Goal: Task Accomplishment & Management: Manage account settings

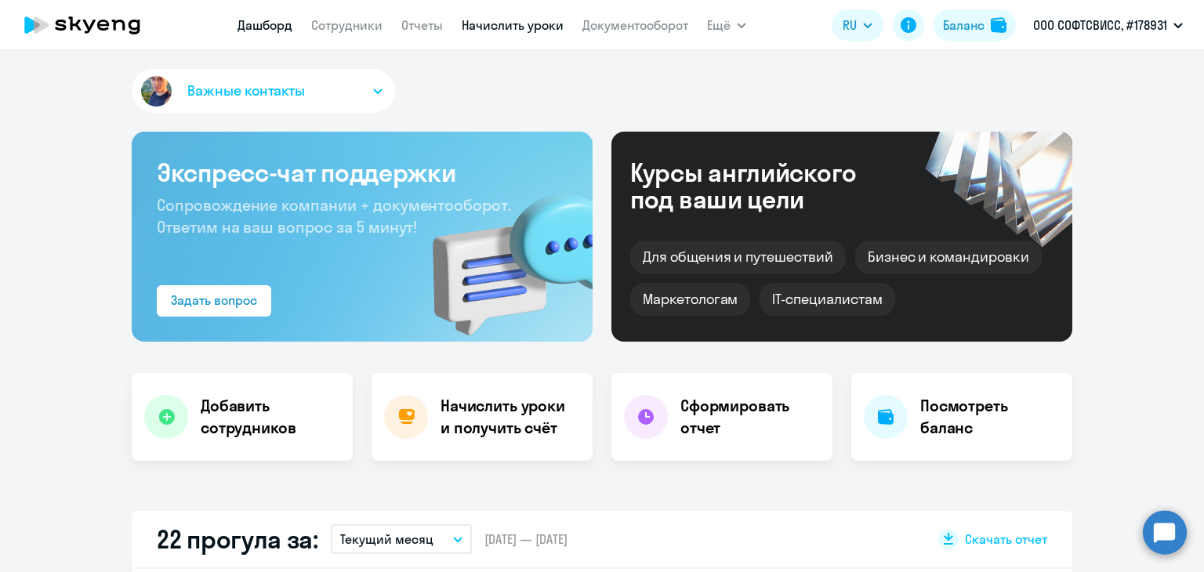
click at [491, 31] on link "Начислить уроки" at bounding box center [513, 25] width 102 height 16
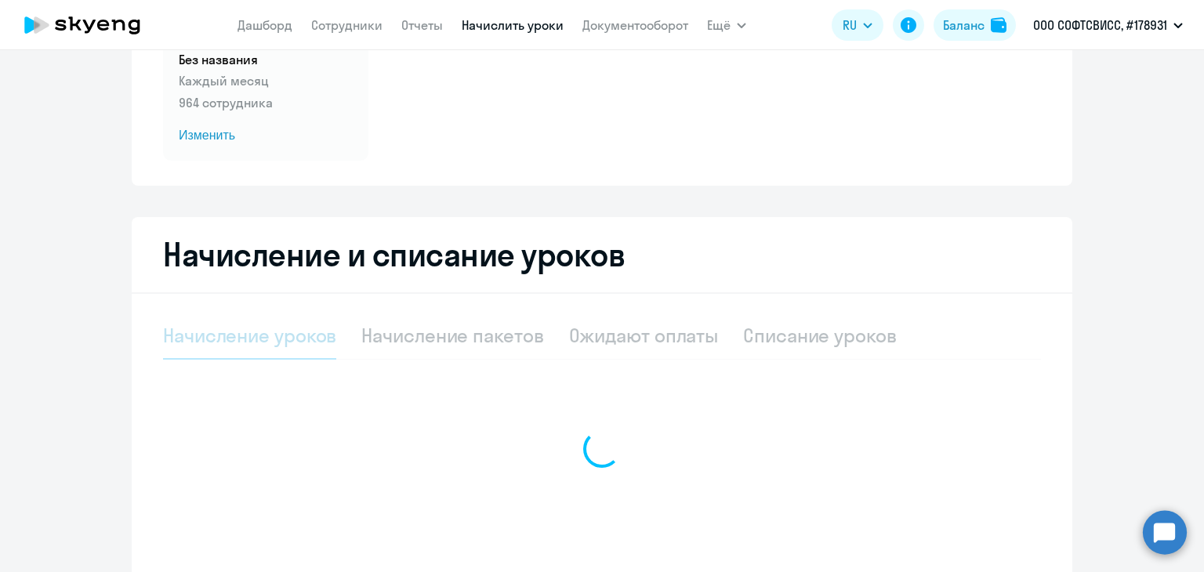
scroll to position [179, 0]
click at [428, 340] on div at bounding box center [602, 448] width 878 height 273
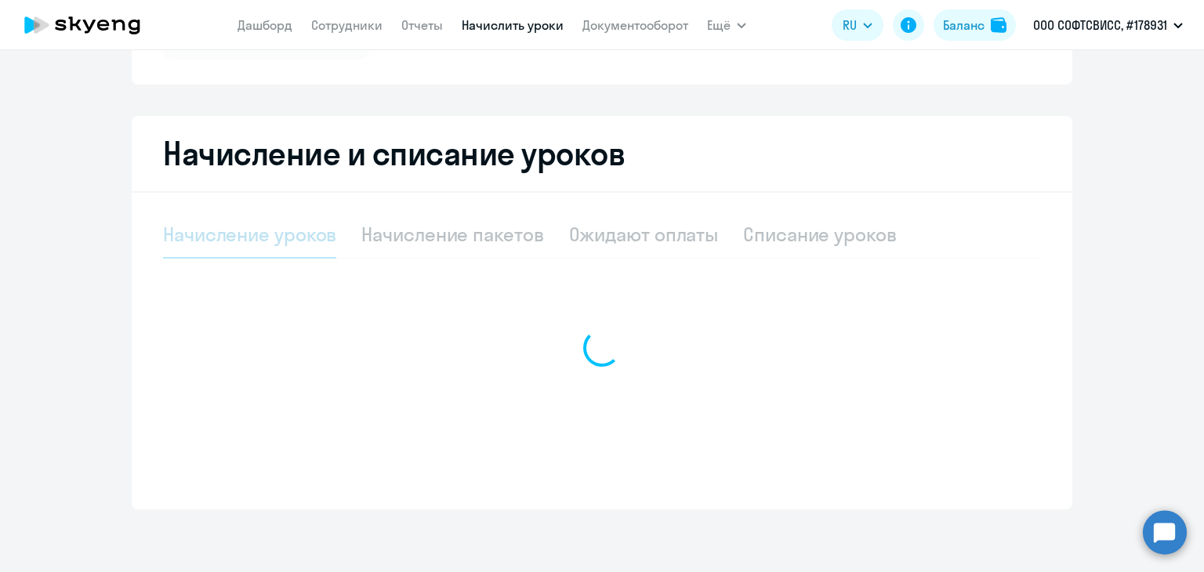
select select "10"
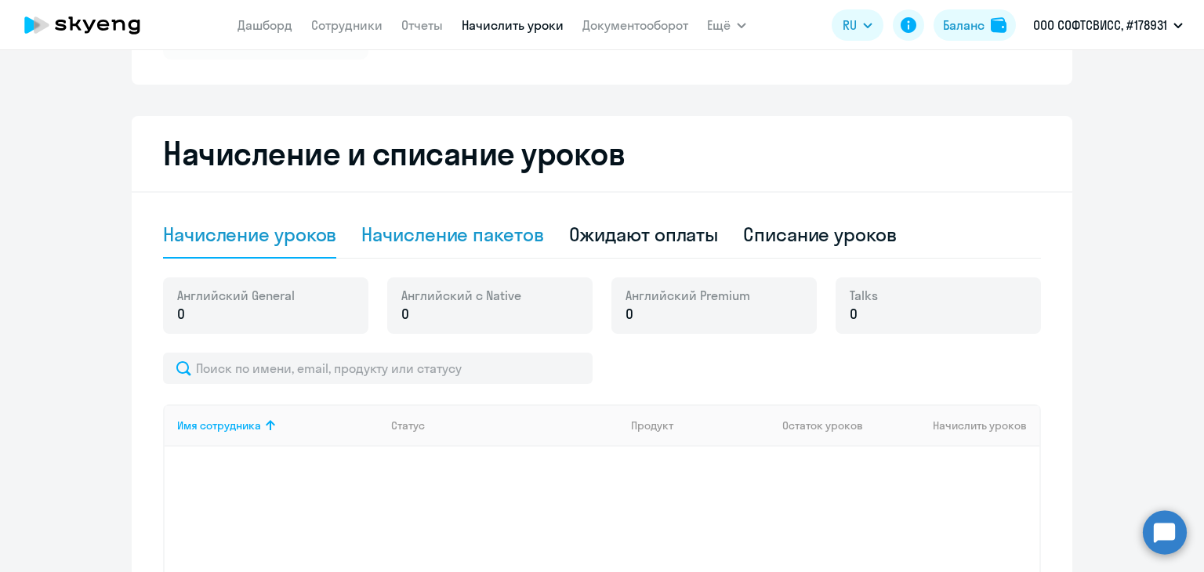
scroll to position [260, 0]
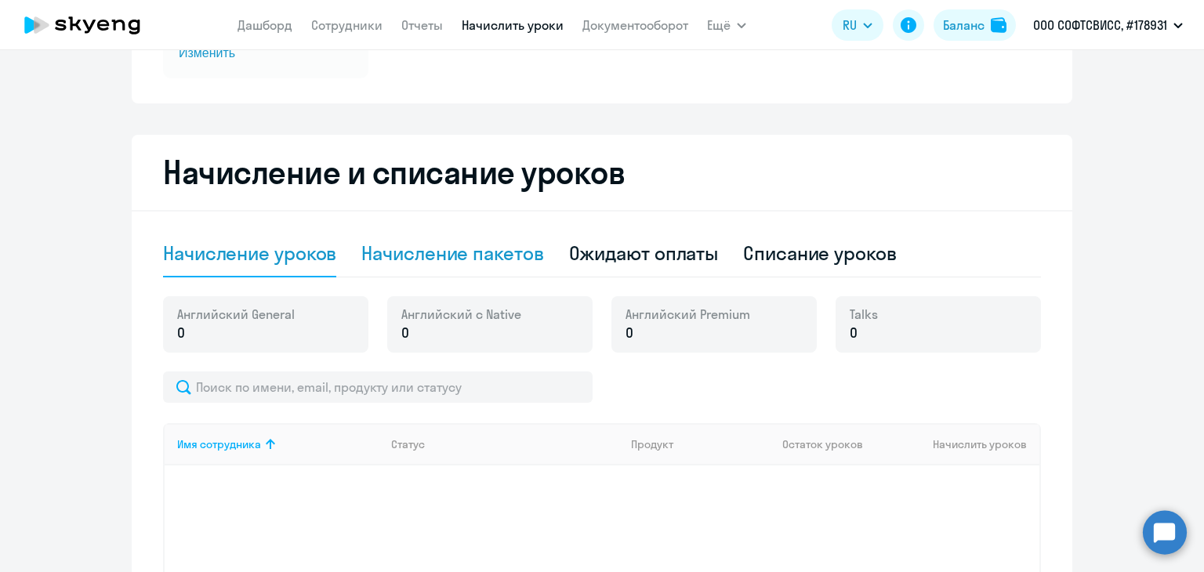
click at [478, 249] on div "Начисление пакетов" at bounding box center [452, 253] width 182 height 25
select select "10"
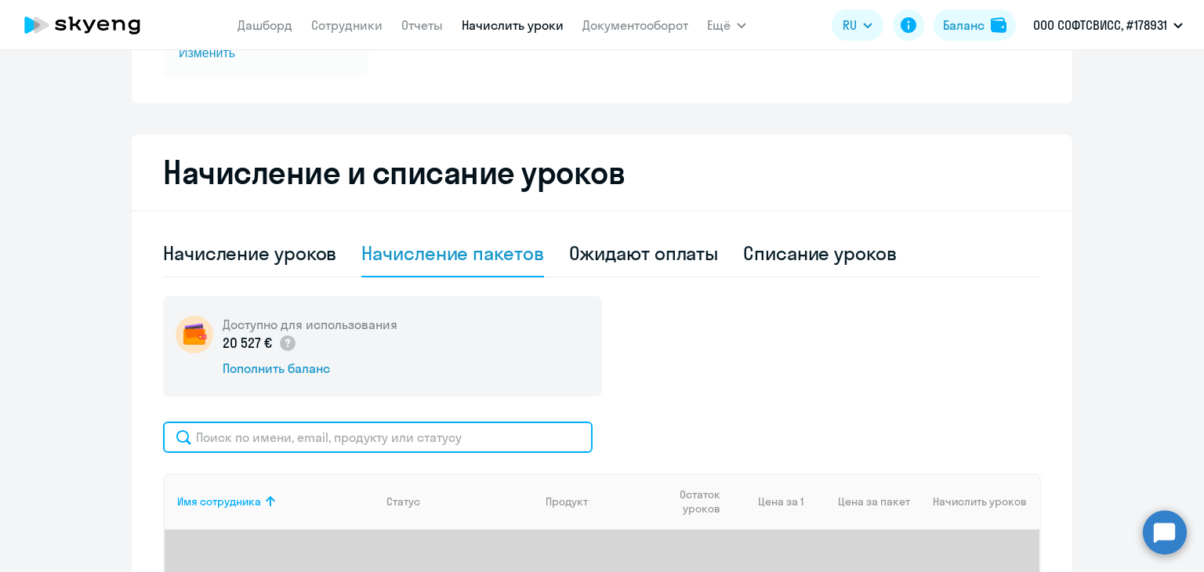
click at [311, 446] on input "text" at bounding box center [378, 437] width 430 height 31
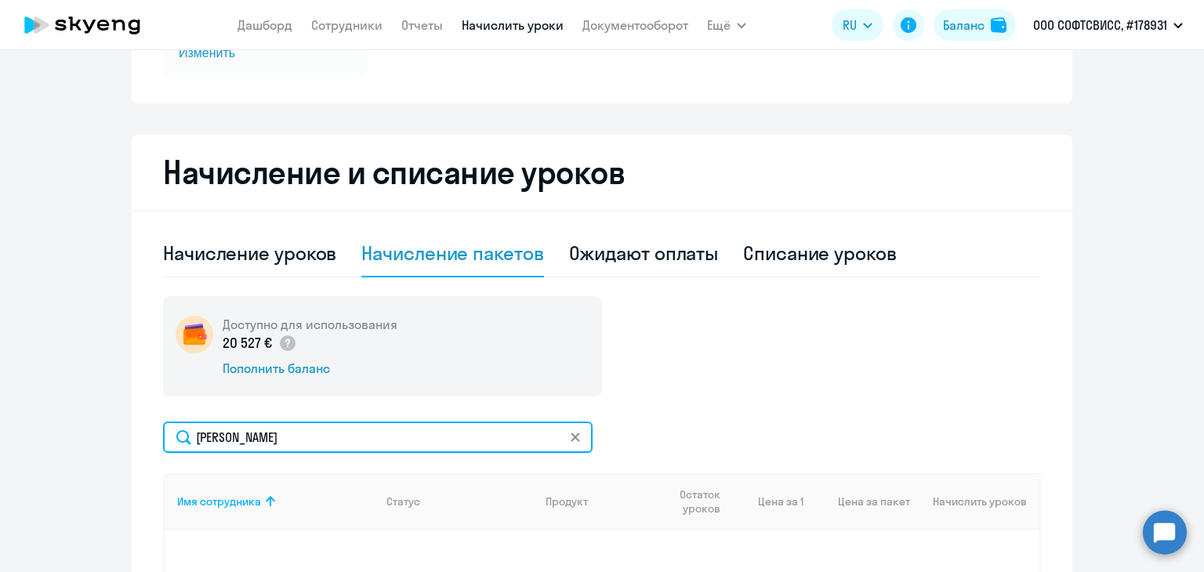
type input "[PERSON_NAME]"
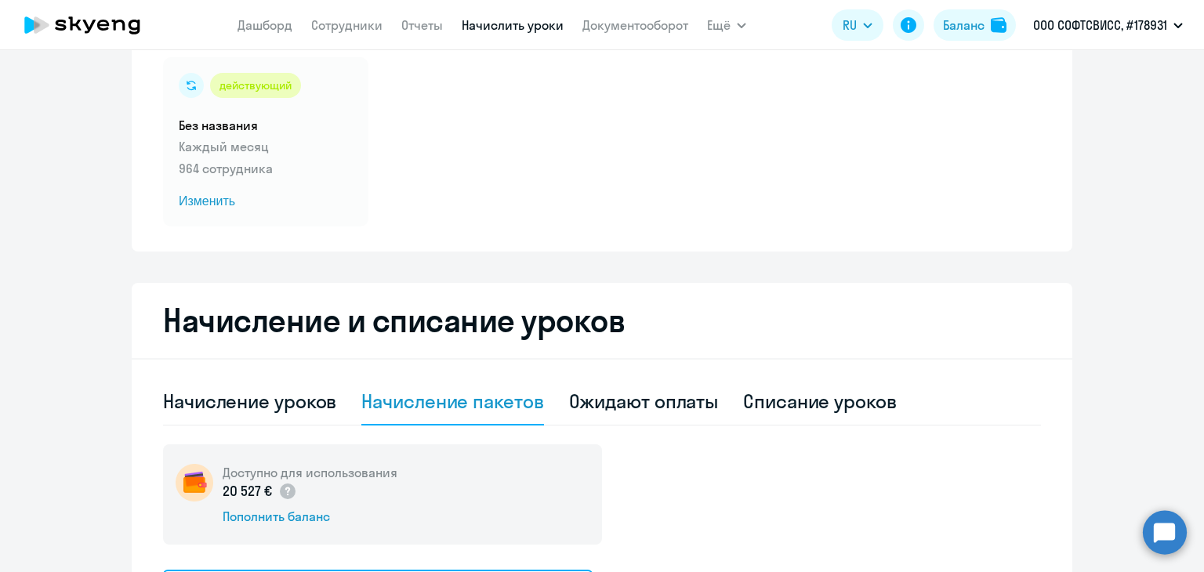
scroll to position [83, 0]
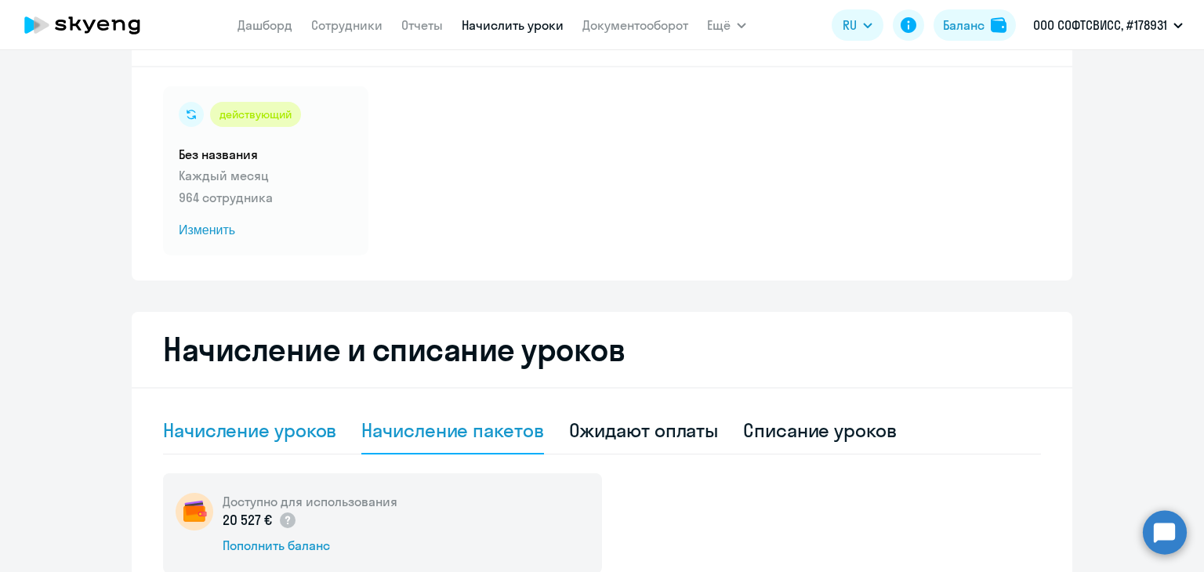
click at [277, 427] on div "Начисление уроков" at bounding box center [249, 430] width 173 height 25
select select "10"
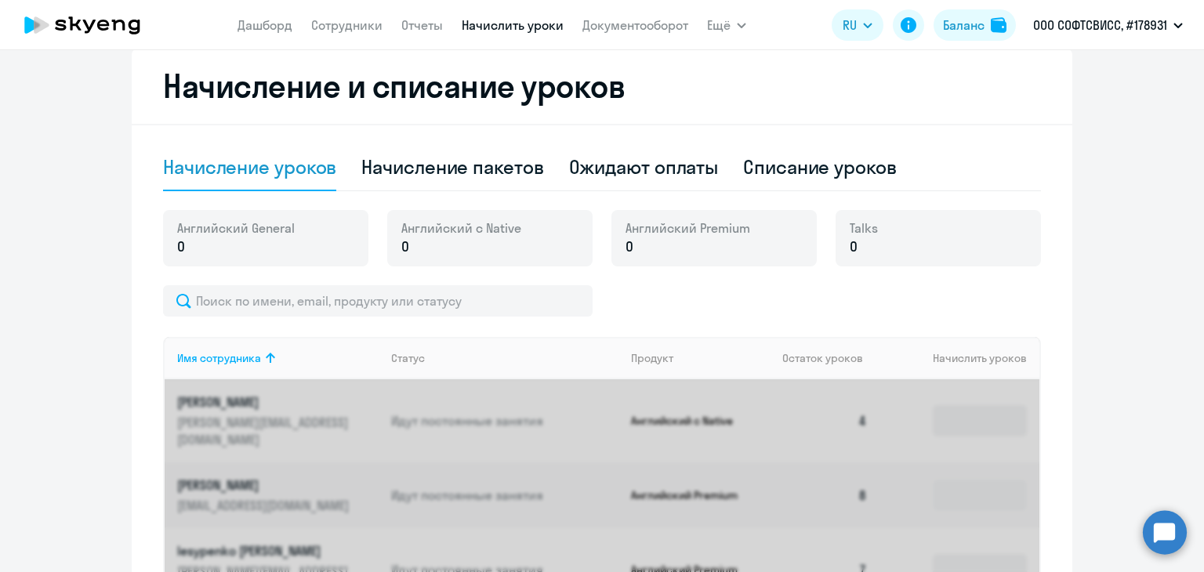
scroll to position [381, 0]
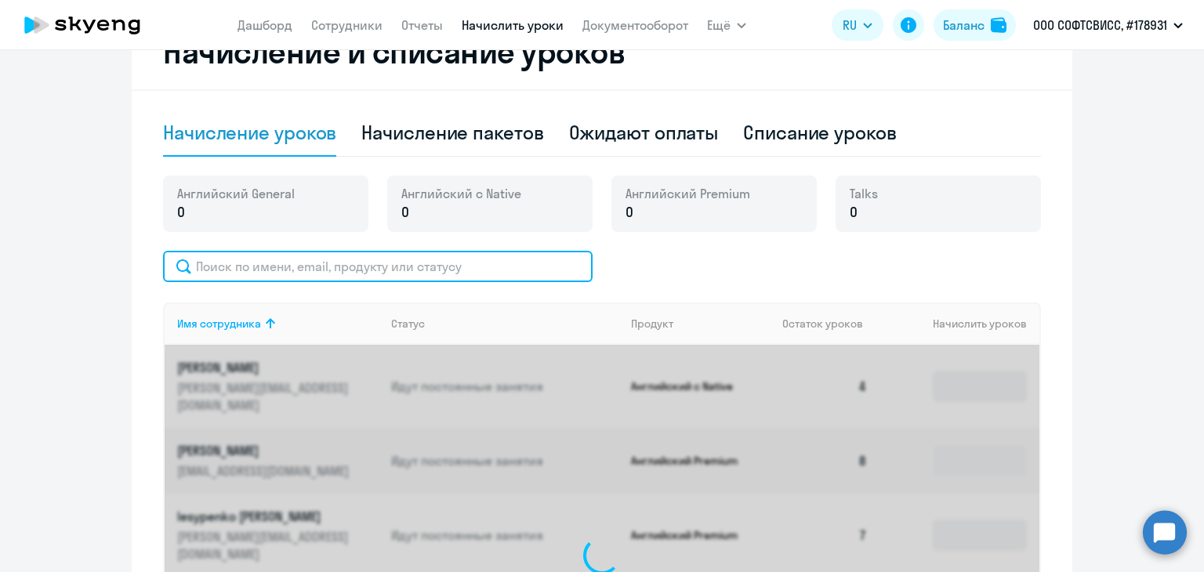
click at [278, 255] on input "text" at bounding box center [378, 266] width 430 height 31
type input "k"
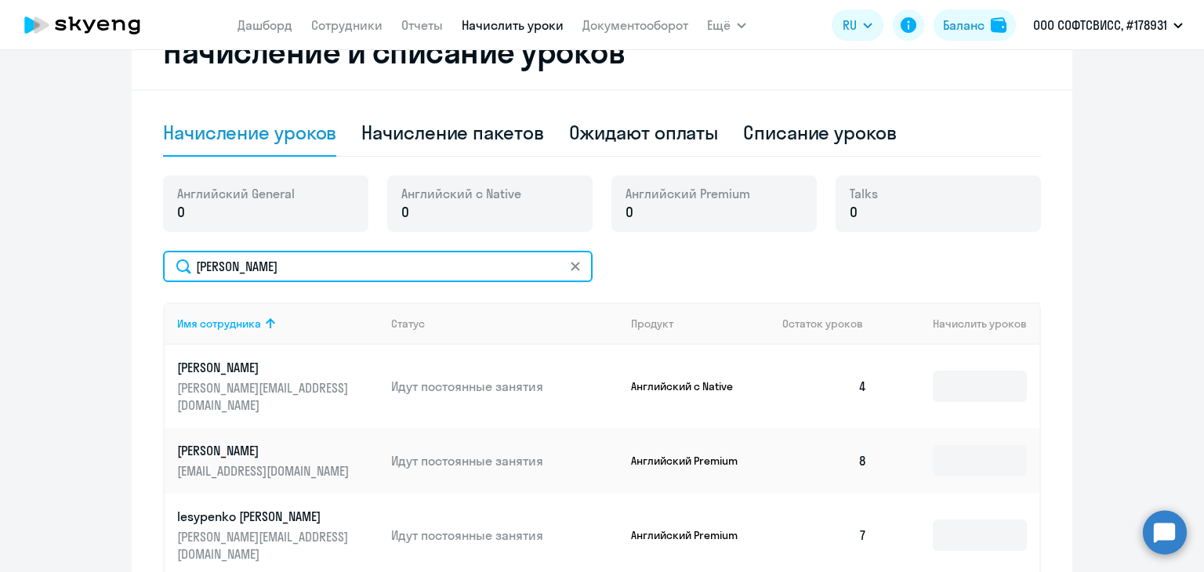
type input "[PERSON_NAME]"
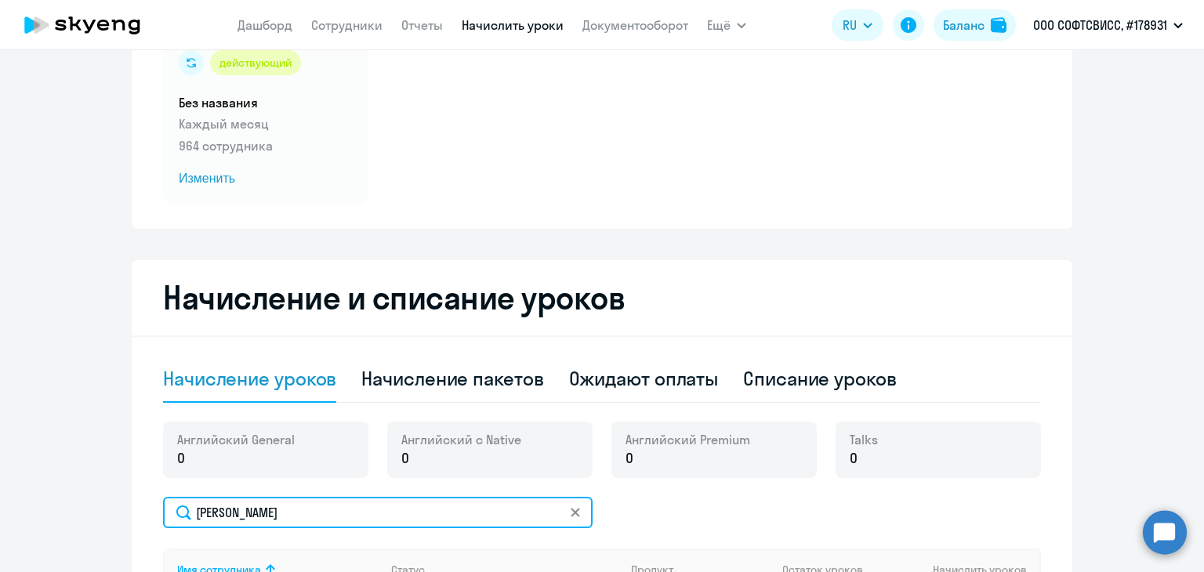
scroll to position [110, 0]
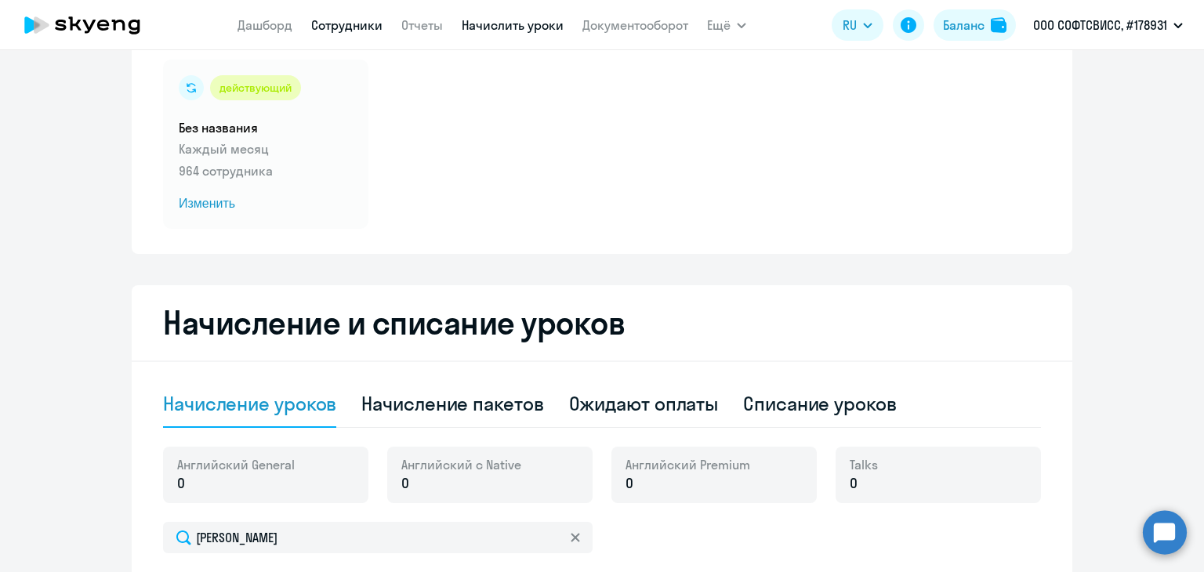
click at [343, 30] on link "Сотрудники" at bounding box center [346, 25] width 71 height 16
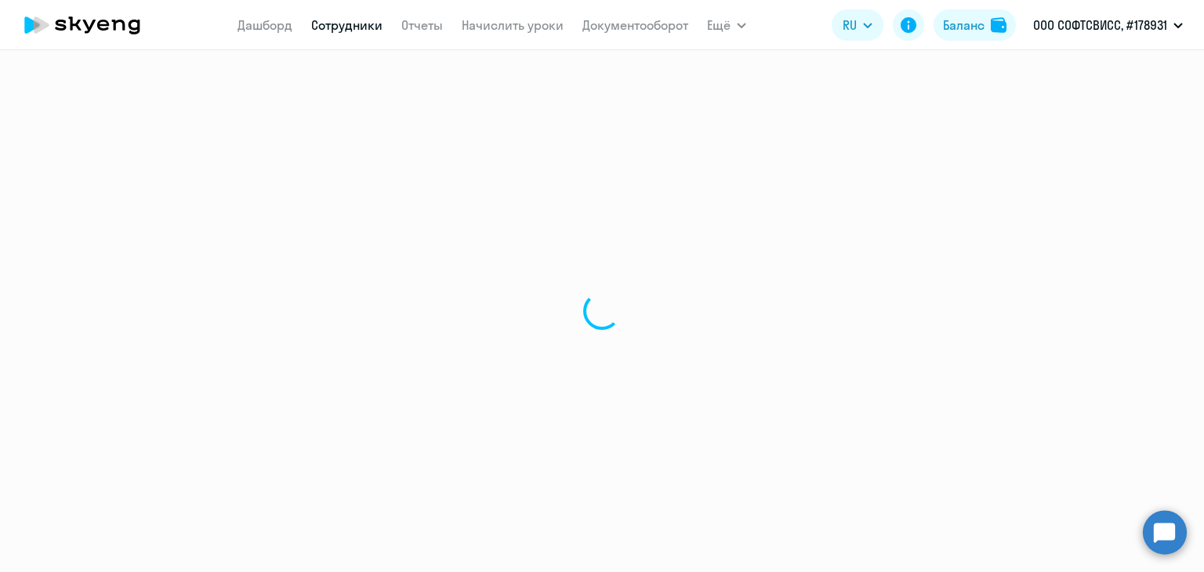
select select "30"
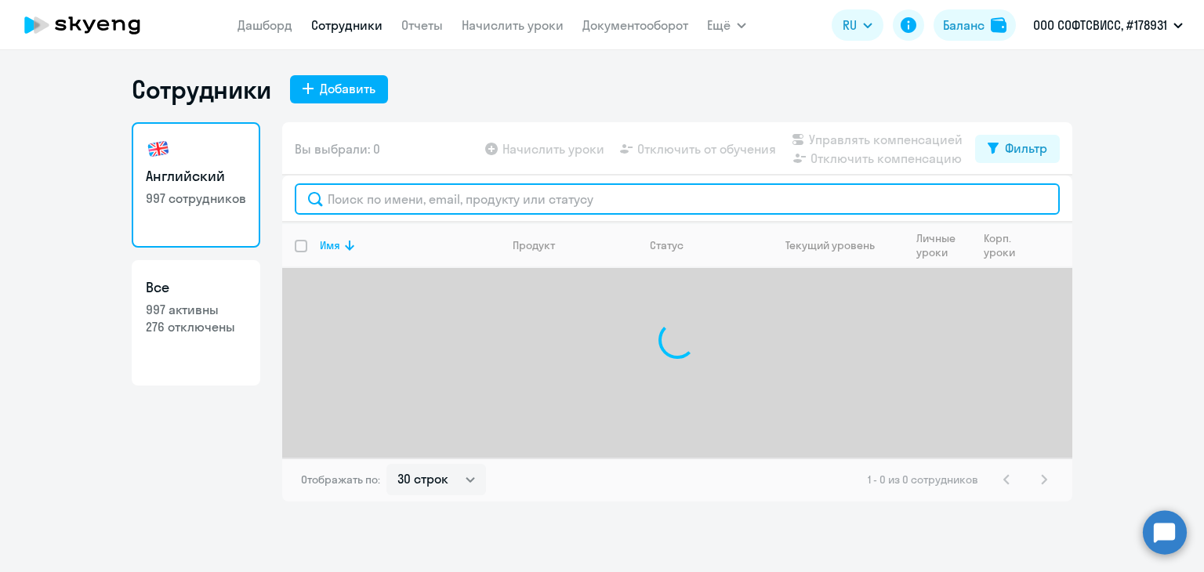
click at [399, 211] on input "text" at bounding box center [677, 198] width 765 height 31
type input "[PERSON_NAME]"
